Goal: Download file/media

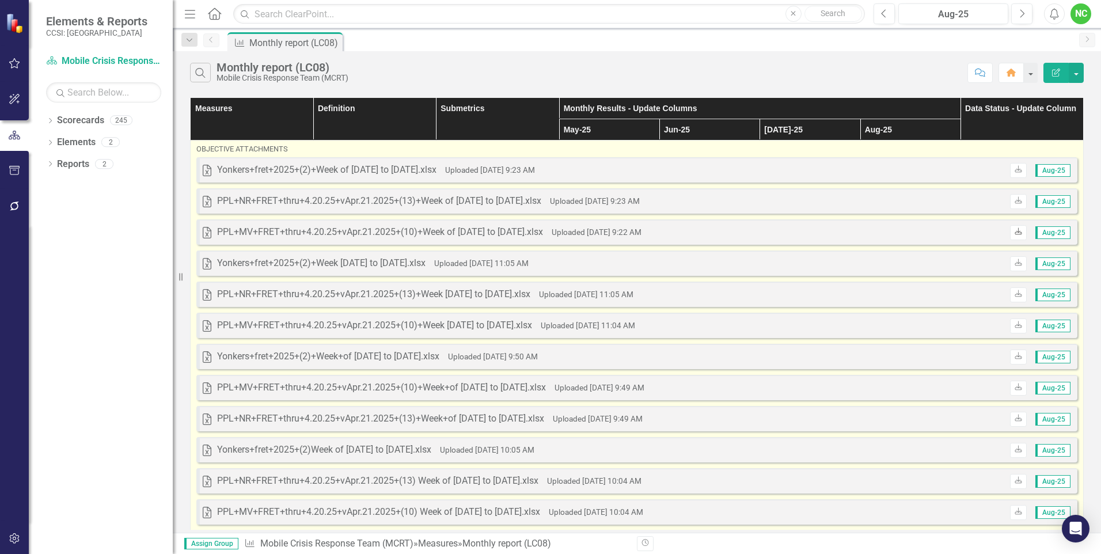
click at [1010, 237] on link "Download" at bounding box center [1018, 232] width 17 height 15
click at [1015, 200] on icon at bounding box center [1018, 200] width 7 height 7
click at [1014, 170] on icon "Download" at bounding box center [1018, 169] width 9 height 7
